Goal: Find specific page/section: Find specific page/section

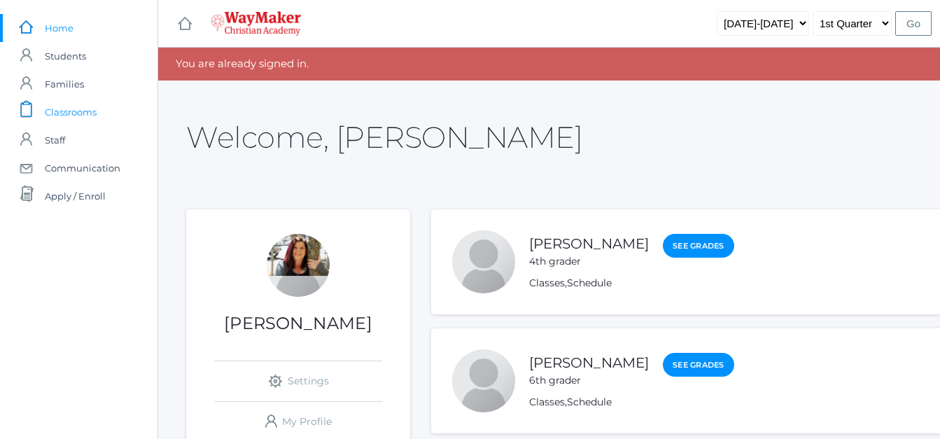
click at [73, 119] on span "Classrooms" at bounding box center [71, 112] width 52 height 28
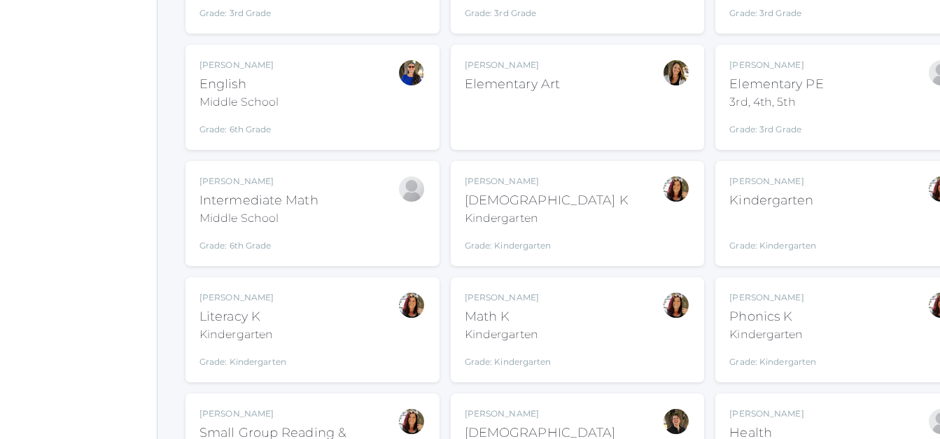
scroll to position [407, 1]
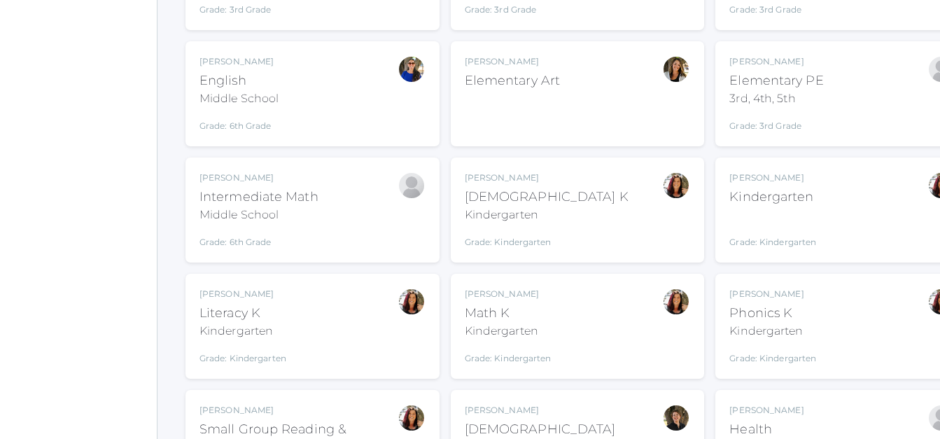
click at [577, 199] on div "Gina Pecor Bible K Kindergarten Grade: Kindergarten KINDER" at bounding box center [578, 209] width 226 height 77
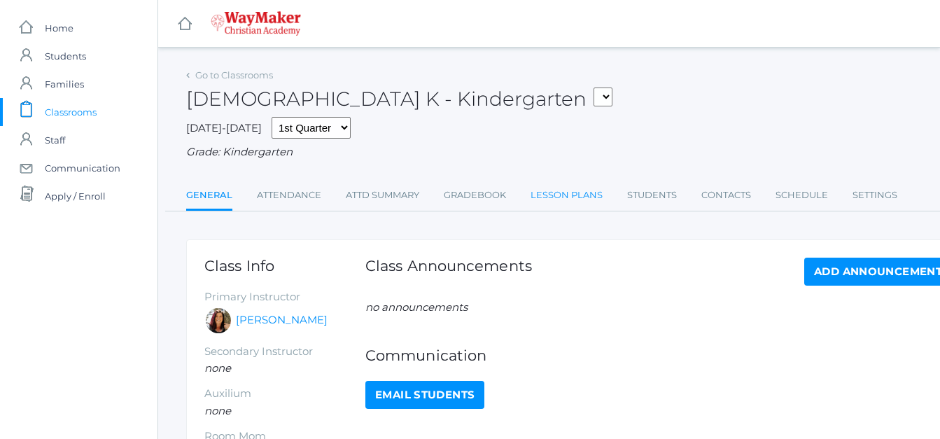
click at [566, 188] on link "Lesson Plans" at bounding box center [567, 195] width 72 height 28
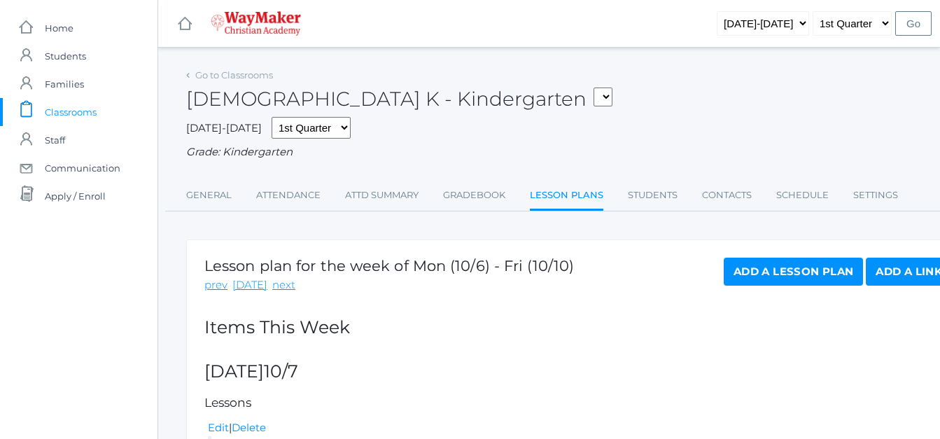
drag, startPoint x: 432, startPoint y: 90, endPoint x: 423, endPoint y: 95, distance: 9.7
drag, startPoint x: 423, startPoint y: 95, endPoint x: 399, endPoint y: 118, distance: 33.7
click at [399, 118] on div "[DATE]-[DATE] 1st Quarter 2nd Quarter 3rd Quarter 4th Quarter Grade: Kindergart…" at bounding box center [578, 138] width 784 height 43
click at [594, 90] on select "KINDER - Phonics K Kindergarten KINDER - Literacy K Kindergarten KINDER - [DEMO…" at bounding box center [603, 96] width 19 height 19
select select "2557"
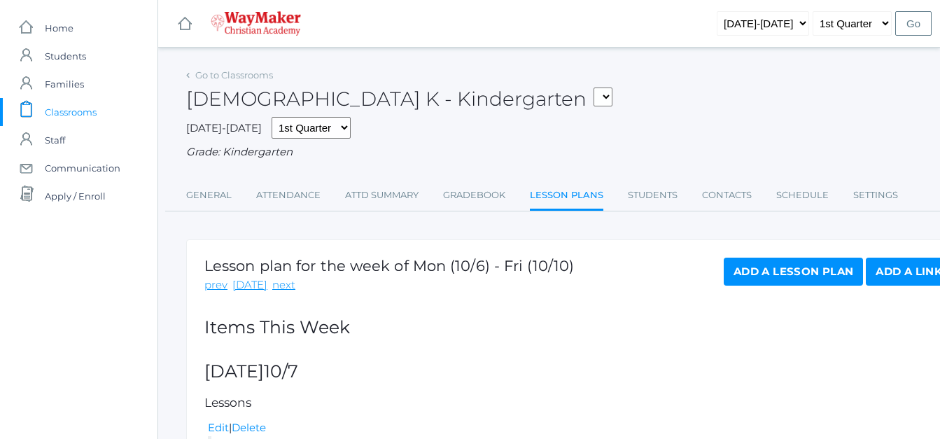
click at [594, 87] on select "KINDER - Phonics K Kindergarten KINDER - Literacy K Kindergarten KINDER - [DEMO…" at bounding box center [603, 96] width 19 height 19
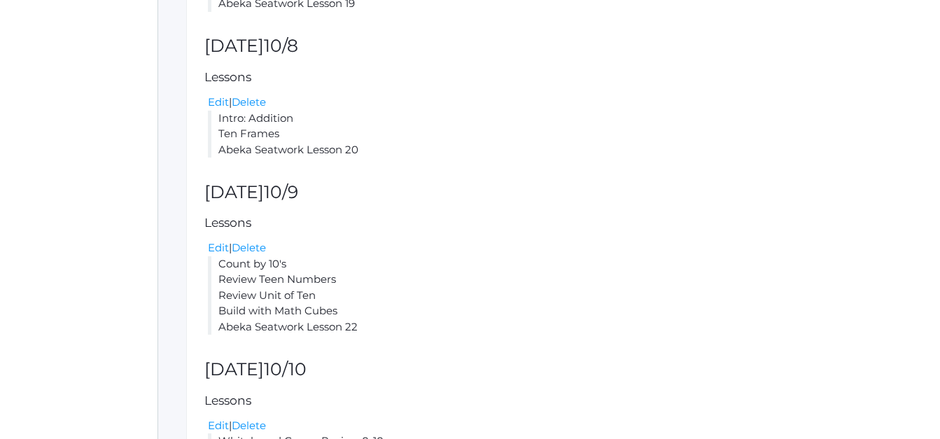
scroll to position [482, 0]
